Goal: Information Seeking & Learning: Learn about a topic

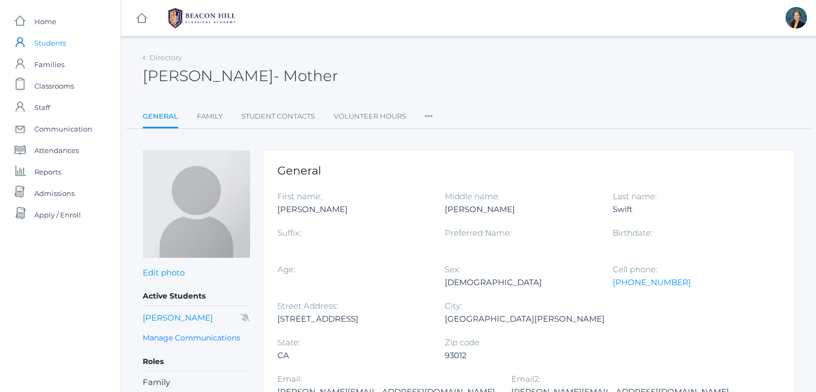
click at [45, 47] on span "Students" at bounding box center [50, 42] width 32 height 21
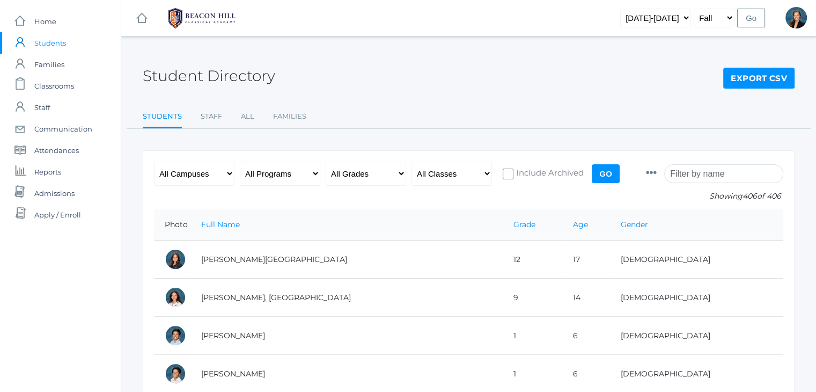
click at [701, 174] on input "search" at bounding box center [723, 173] width 119 height 19
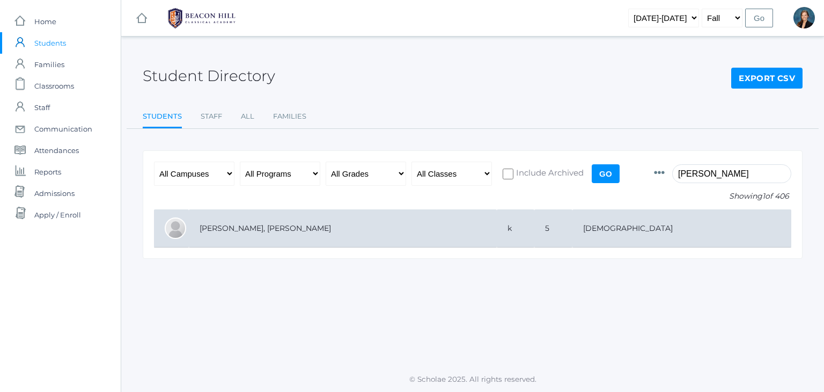
type input "luna"
click at [399, 219] on td "[PERSON_NAME], [PERSON_NAME]" at bounding box center [343, 228] width 308 height 38
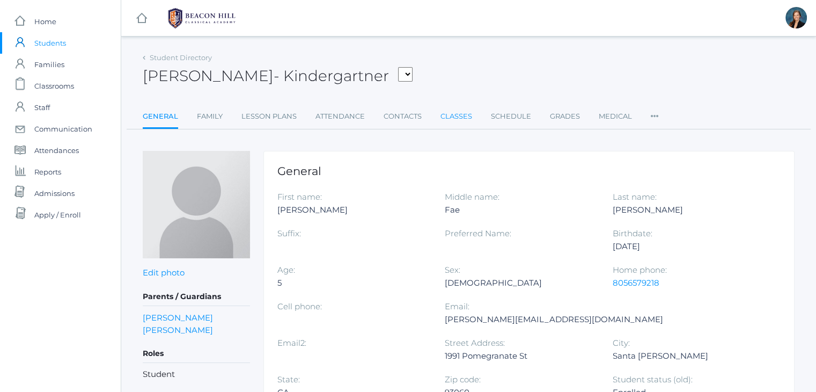
click at [444, 112] on link "Classes" at bounding box center [457, 116] width 32 height 21
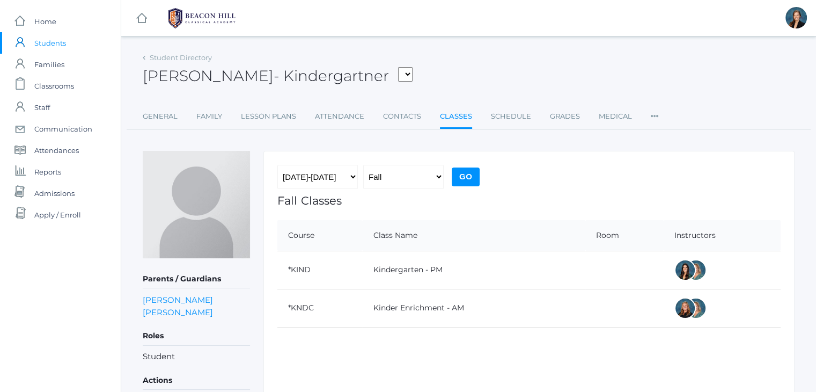
click at [51, 39] on span "Students" at bounding box center [50, 42] width 32 height 21
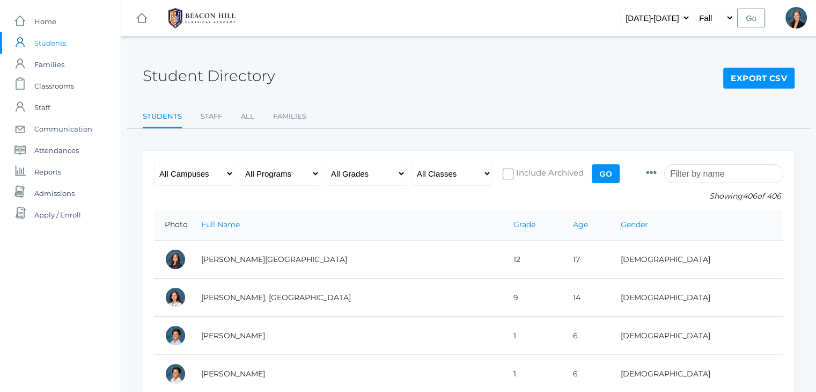
click at [723, 177] on input "search" at bounding box center [723, 173] width 119 height 19
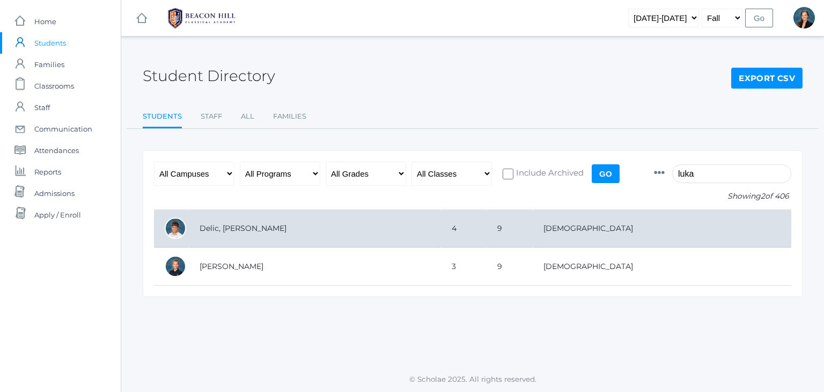
type input "luka"
click at [487, 211] on td "4" at bounding box center [464, 228] width 46 height 38
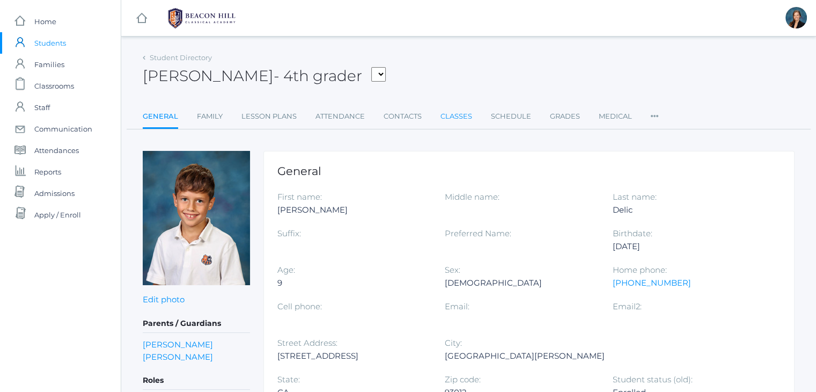
click at [458, 116] on link "Classes" at bounding box center [457, 116] width 32 height 21
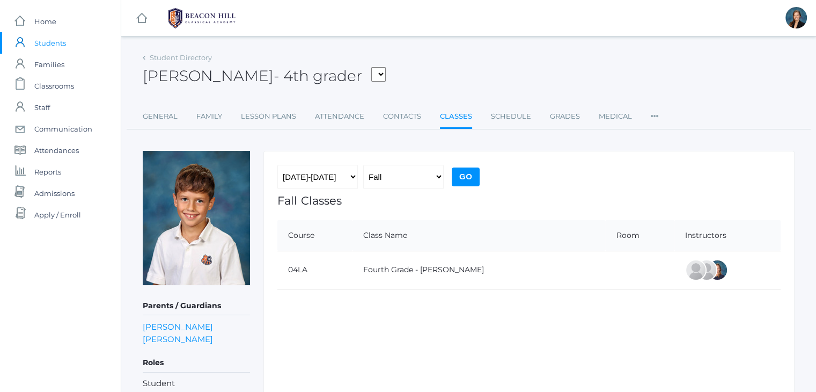
click at [45, 41] on span "Students" at bounding box center [50, 42] width 32 height 21
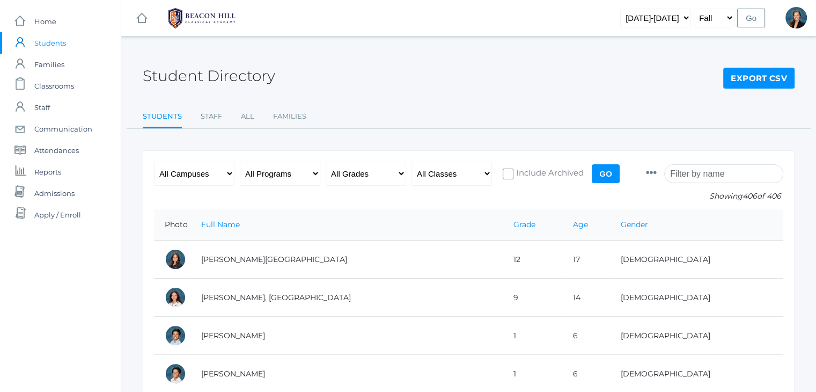
click at [700, 174] on input "search" at bounding box center [723, 173] width 119 height 19
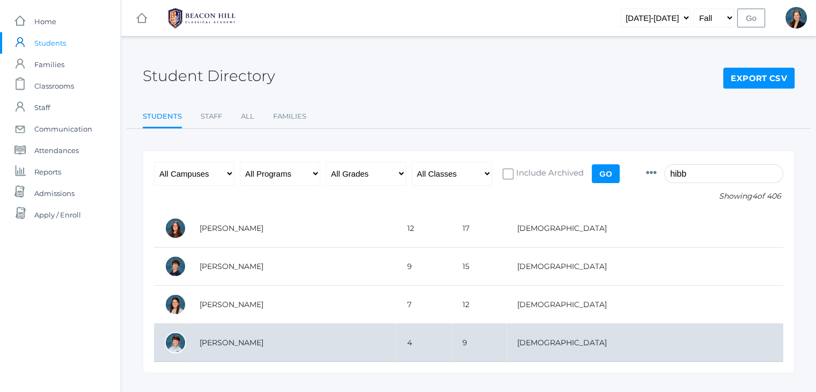
type input "hibb"
click at [231, 336] on td "[PERSON_NAME]" at bounding box center [293, 343] width 208 height 38
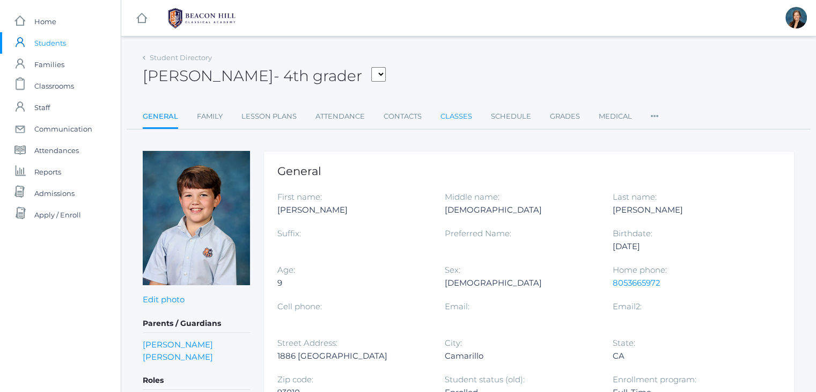
click at [443, 115] on link "Classes" at bounding box center [457, 116] width 32 height 21
